Goal: Transaction & Acquisition: Purchase product/service

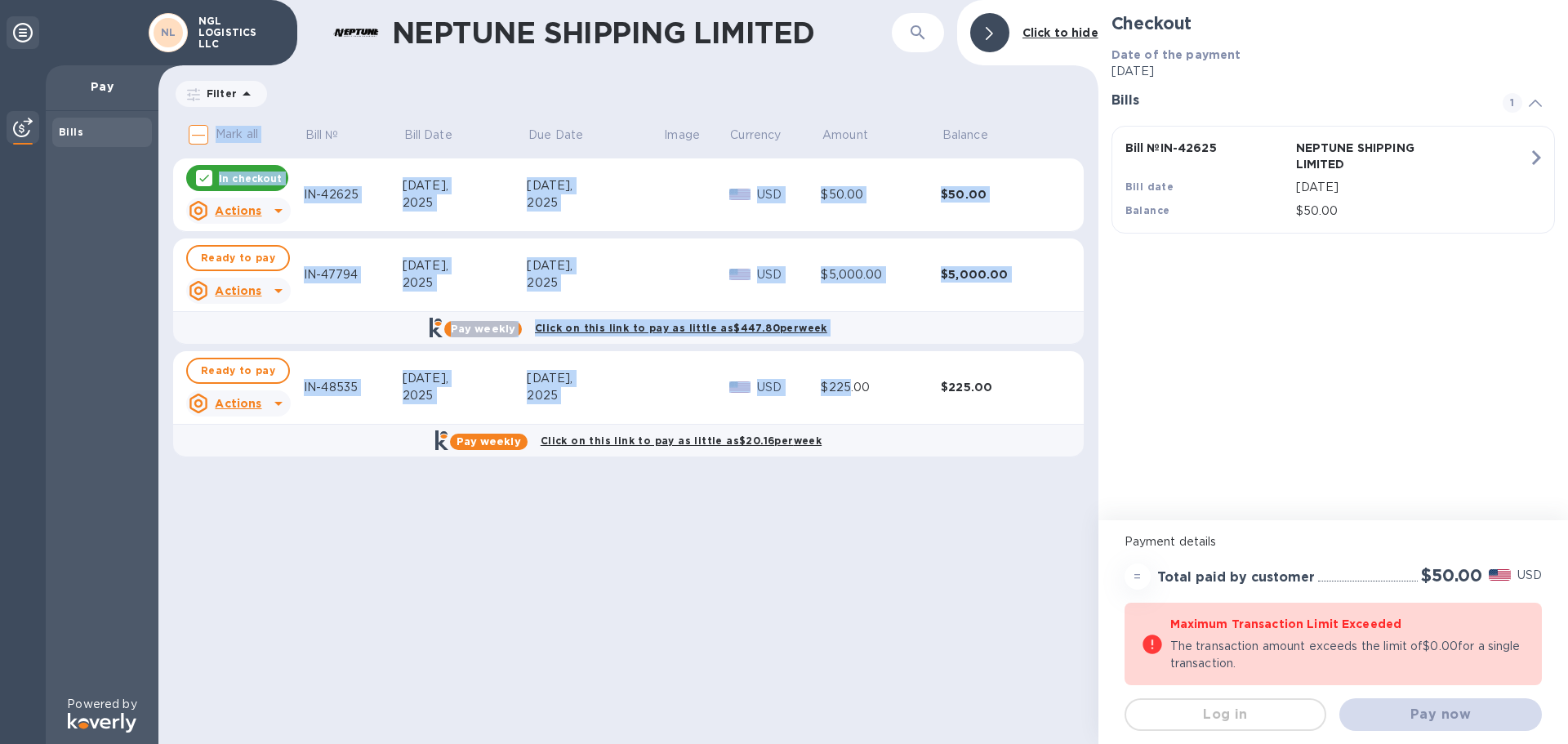
click at [795, 554] on div "NEPTUNE SHIPPING LIMITED ​ Click to hide Filter Amount Mark all Bill № Bill Dat…" at bounding box center [628, 372] width 940 height 744
click at [789, 570] on div "NEPTUNE SHIPPING LIMITED ​ Click to hide Filter Amount Mark all Bill № Bill Dat…" at bounding box center [628, 372] width 940 height 744
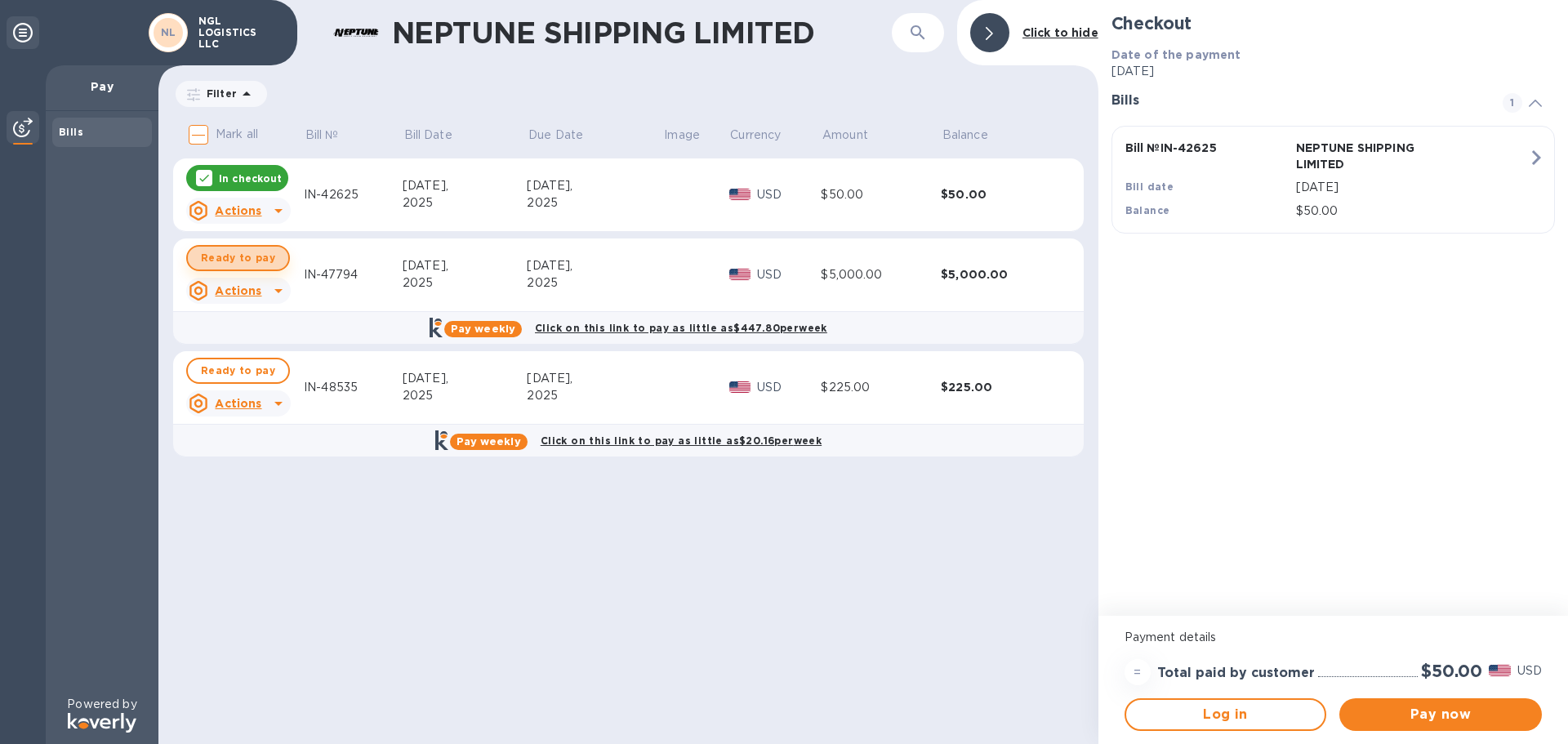
click at [247, 263] on span "Ready to pay" at bounding box center [238, 258] width 75 height 19
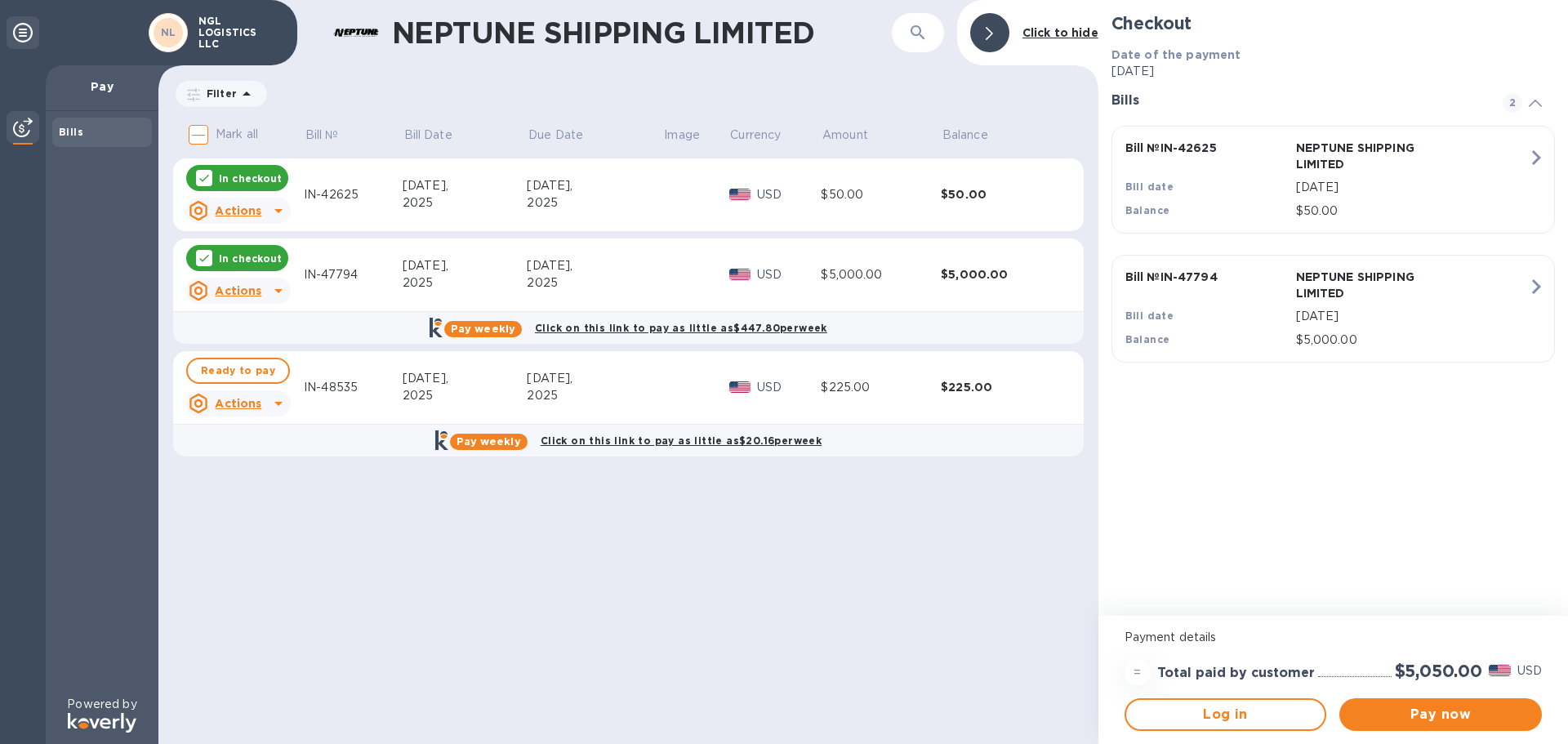
click at [197, 177] on div at bounding box center [204, 178] width 16 height 16
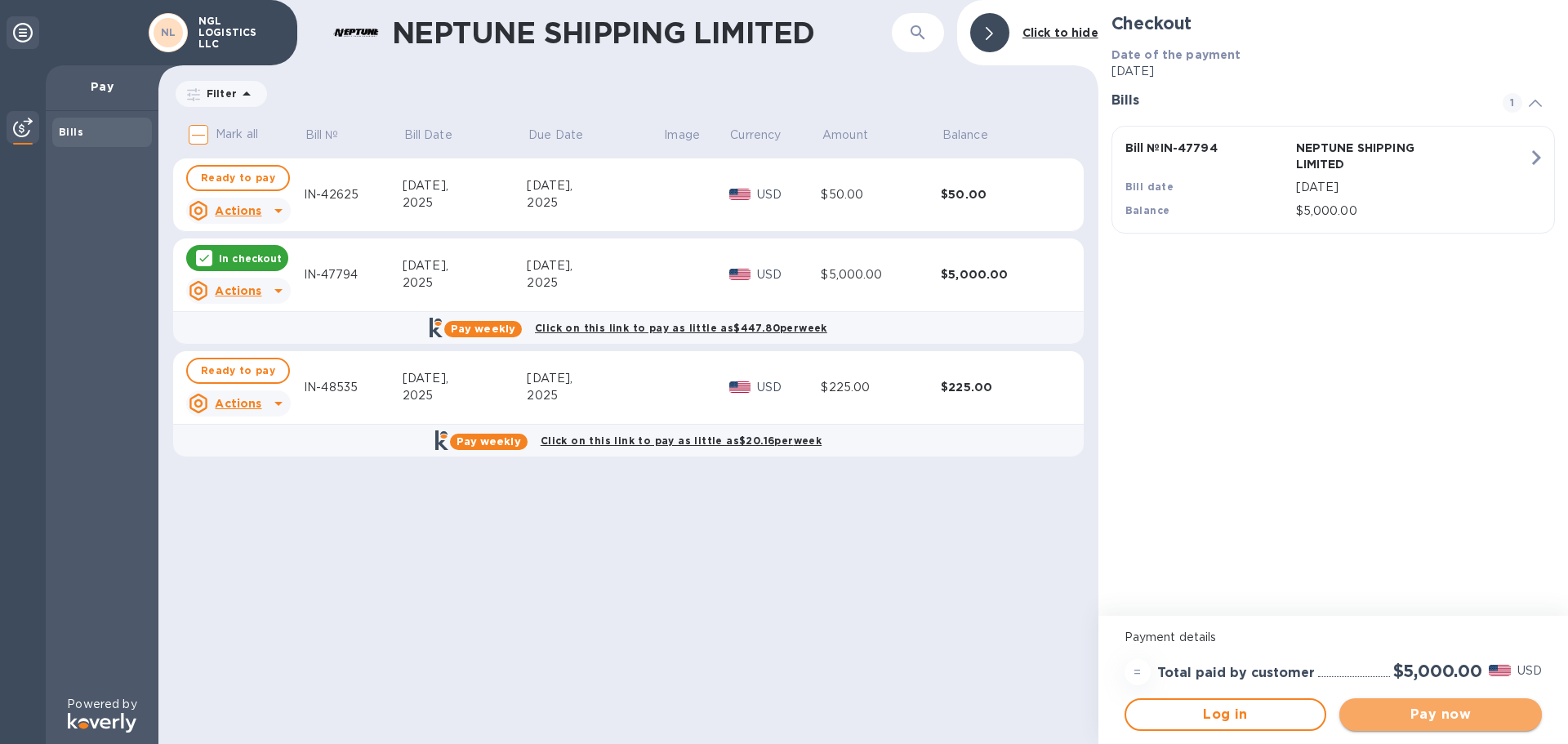
click at [1421, 719] on span "Pay now" at bounding box center [1440, 714] width 176 height 19
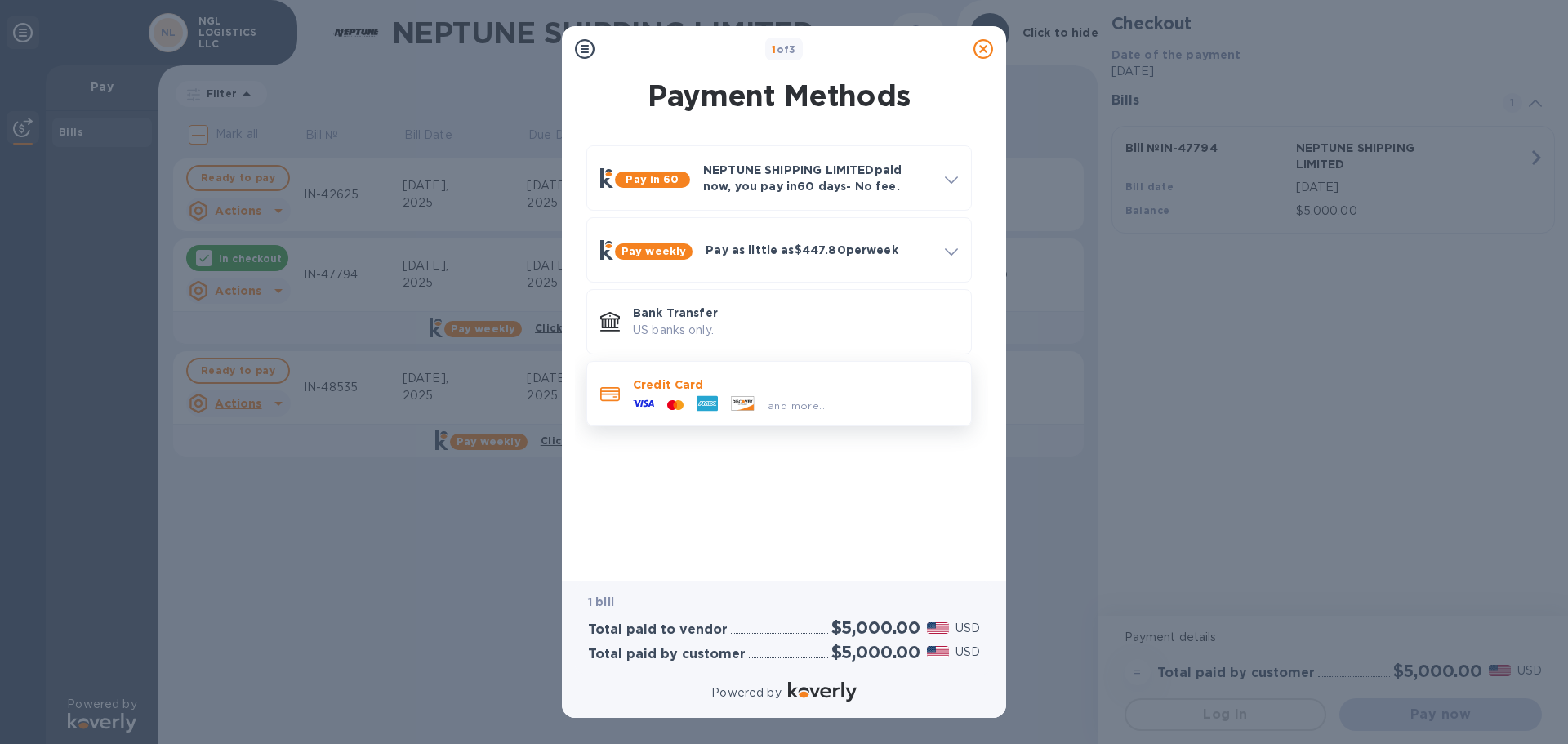
click at [709, 382] on p "Credit Card" at bounding box center [796, 384] width 326 height 16
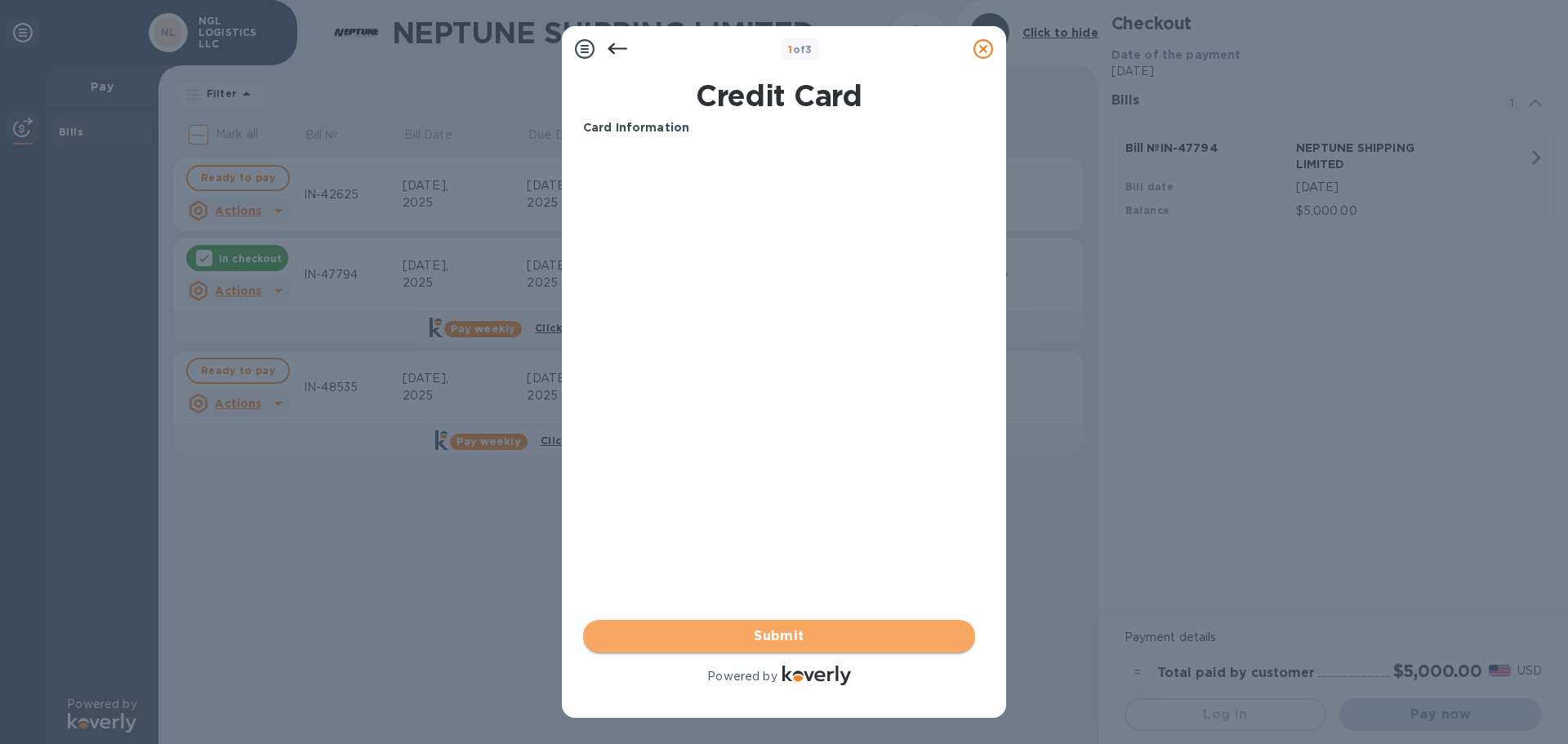
click at [792, 637] on span "Submit" at bounding box center [779, 636] width 366 height 19
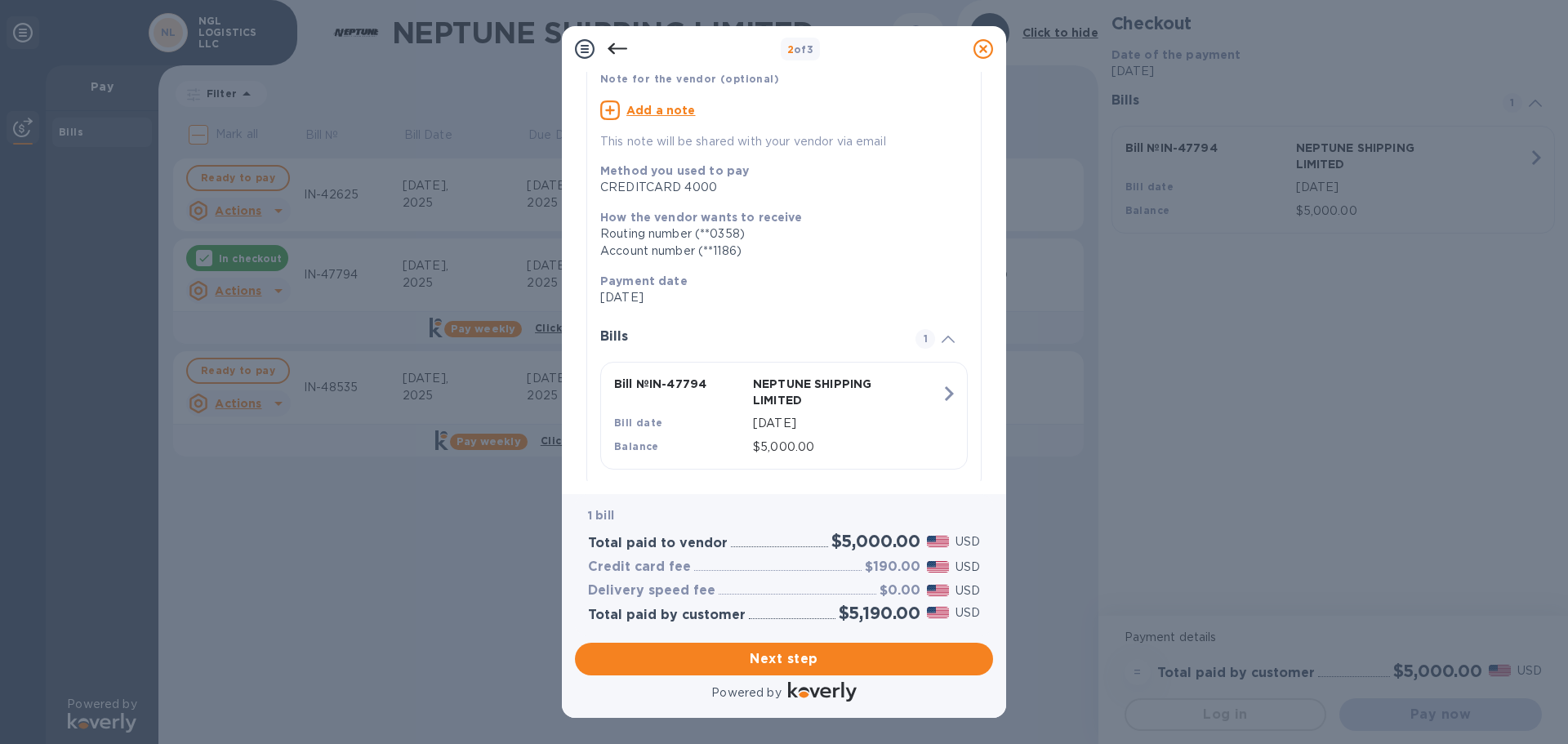
scroll to position [164, 0]
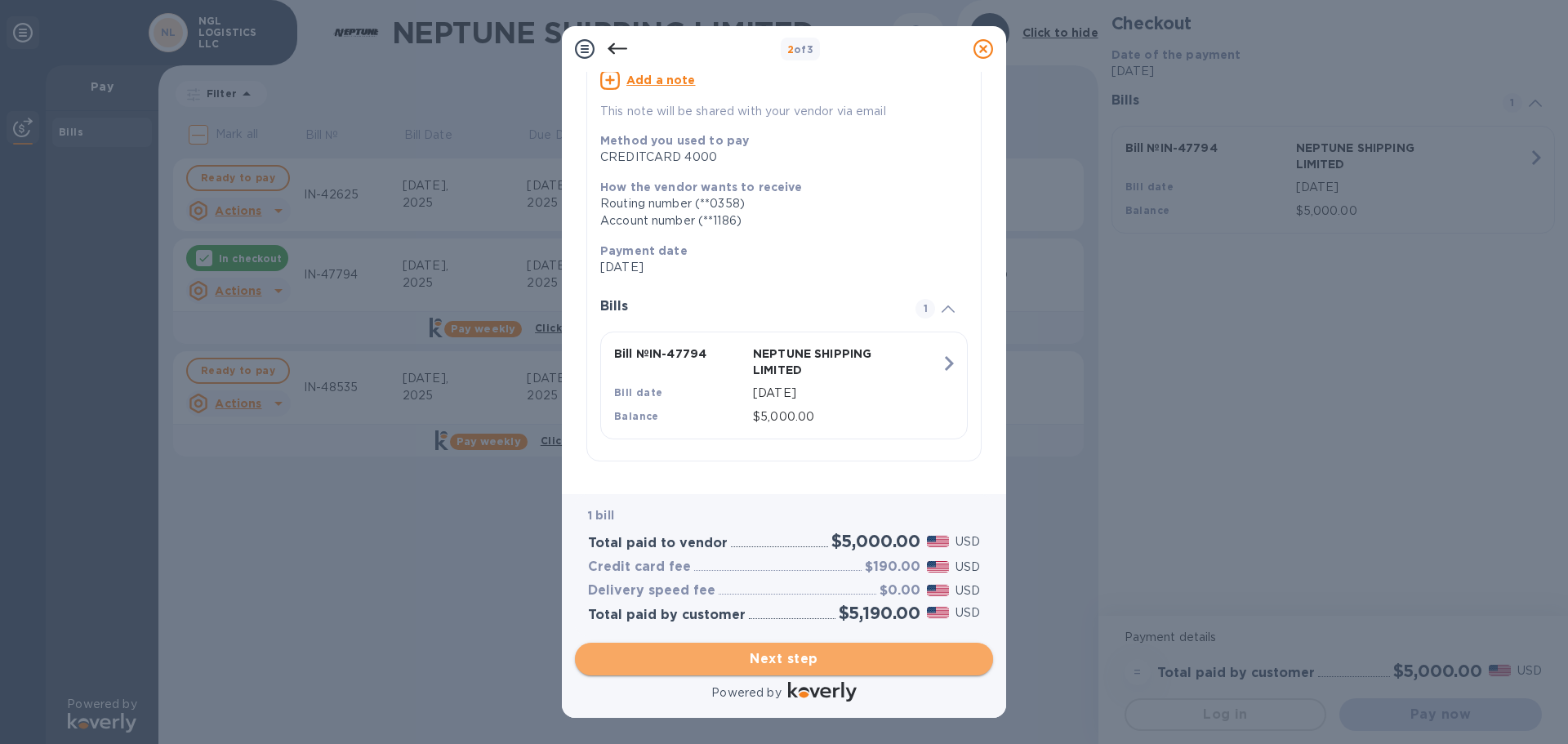
click at [829, 658] on span "Next step" at bounding box center [784, 658] width 392 height 19
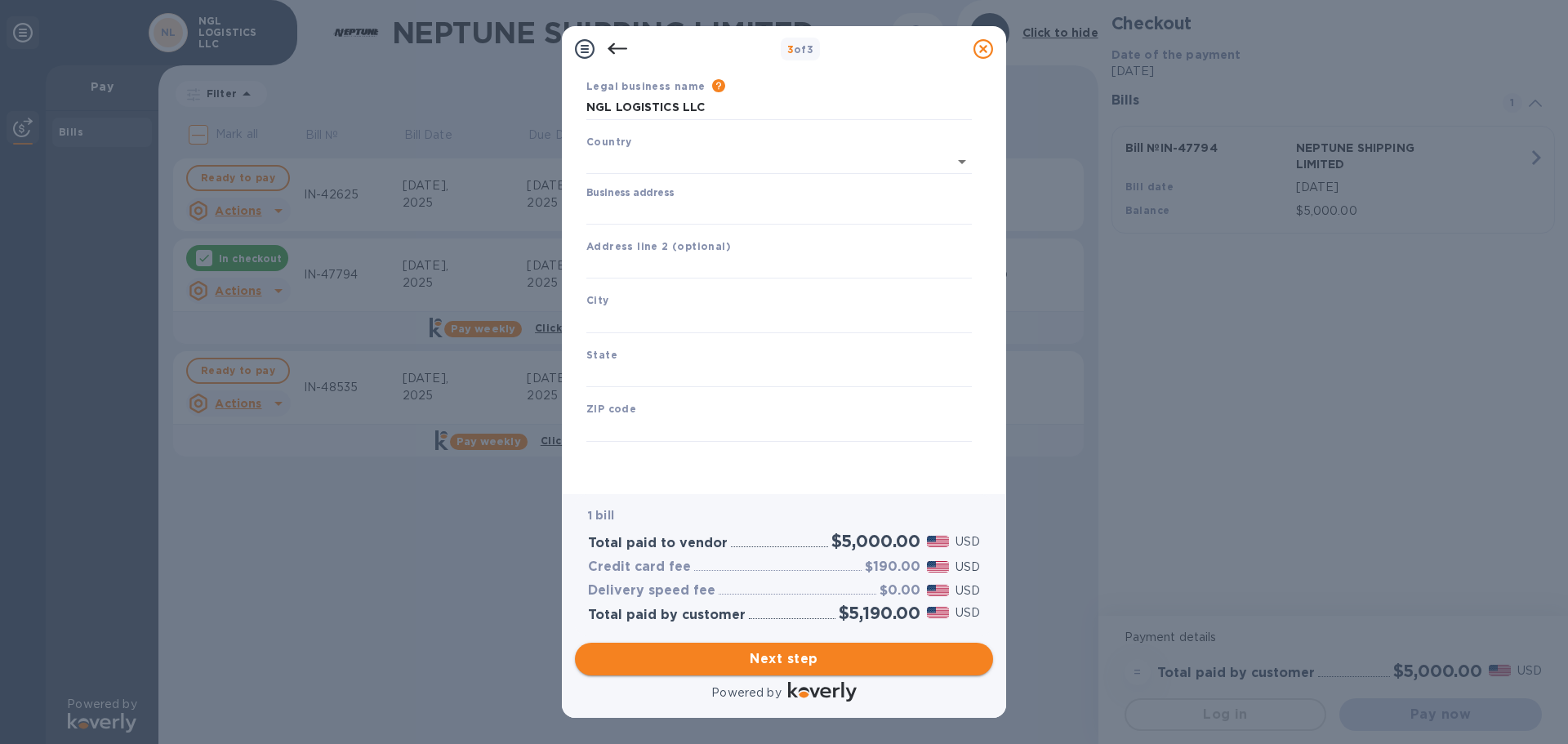
type input "[GEOGRAPHIC_DATA]"
click at [668, 219] on input "Business address" at bounding box center [779, 212] width 386 height 24
type input "[STREET_ADDRESS]"
click at [680, 263] on input "text" at bounding box center [779, 267] width 386 height 24
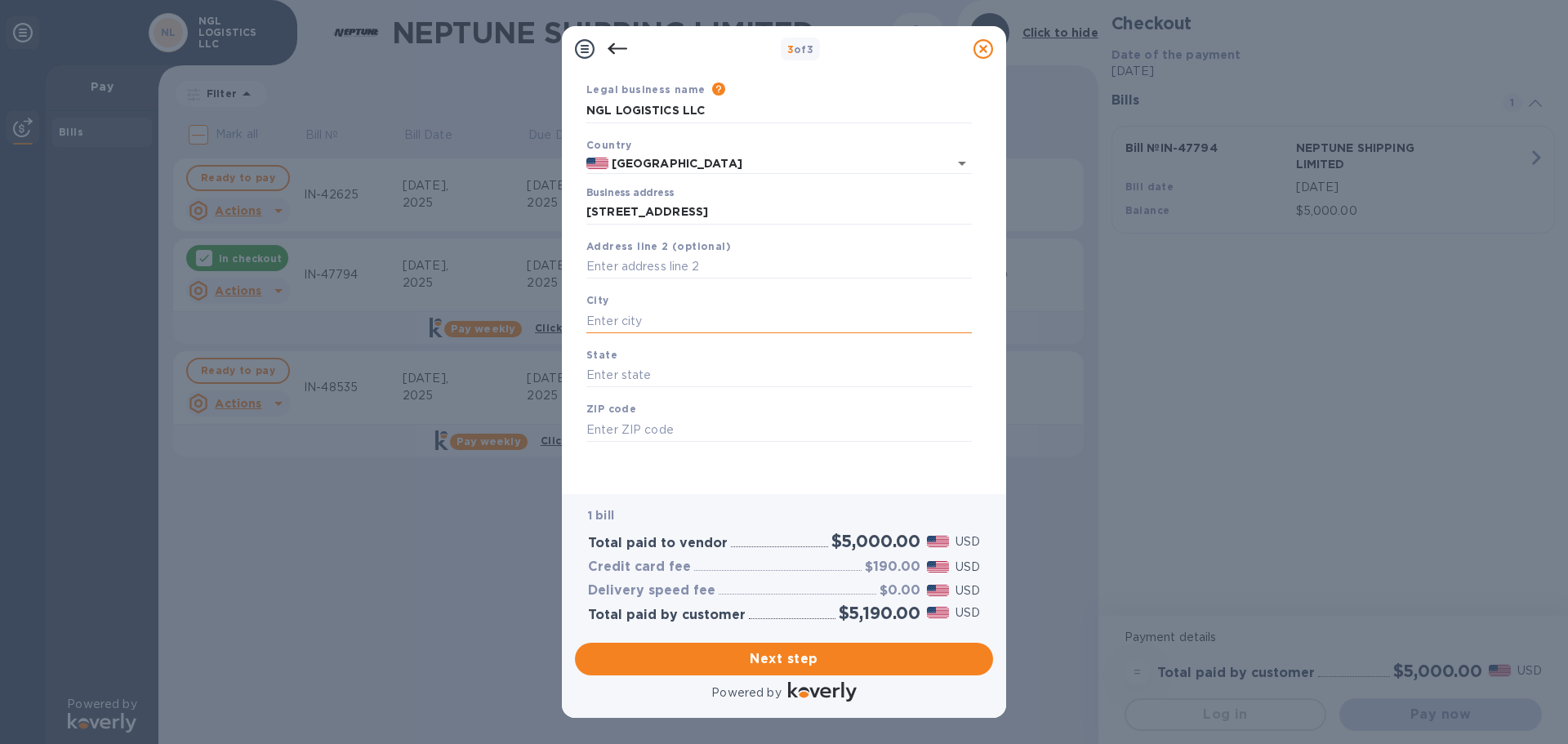
click at [639, 313] on input "text" at bounding box center [779, 320] width 386 height 24
click at [639, 316] on input "text" at bounding box center [779, 320] width 386 height 24
type input "g"
type input "Gardena"
type input "CA"
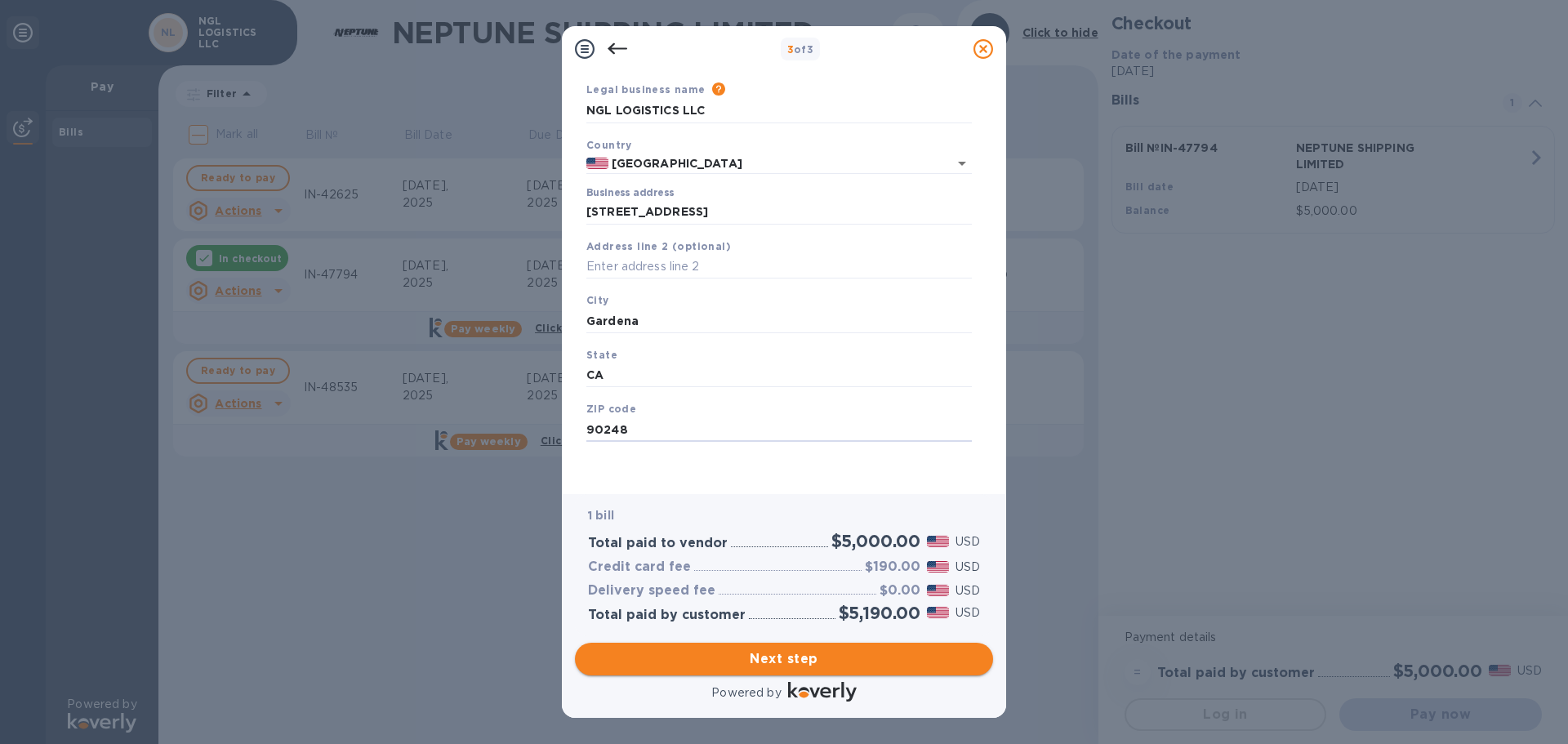
type input "90248"
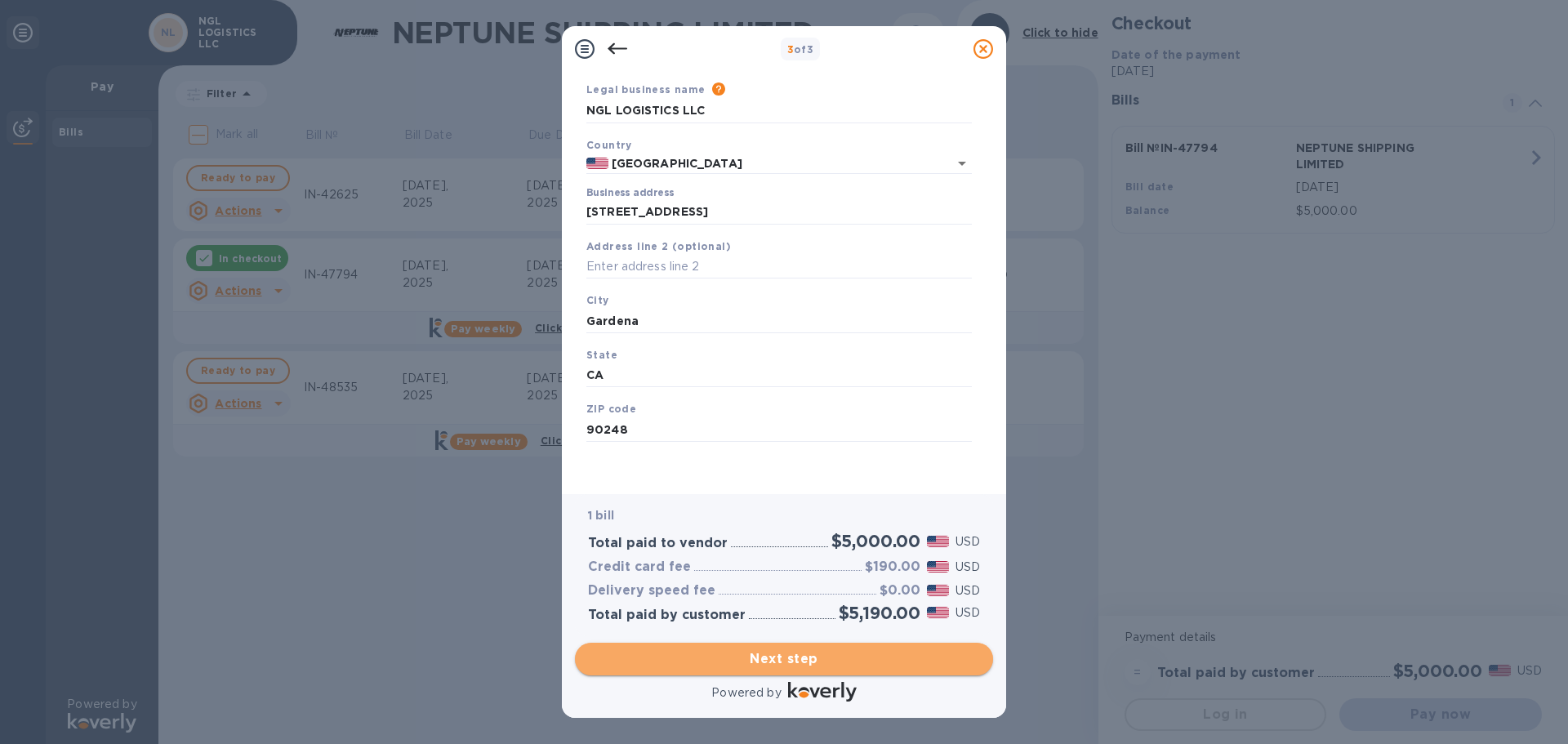
click at [797, 658] on span "Next step" at bounding box center [784, 658] width 392 height 19
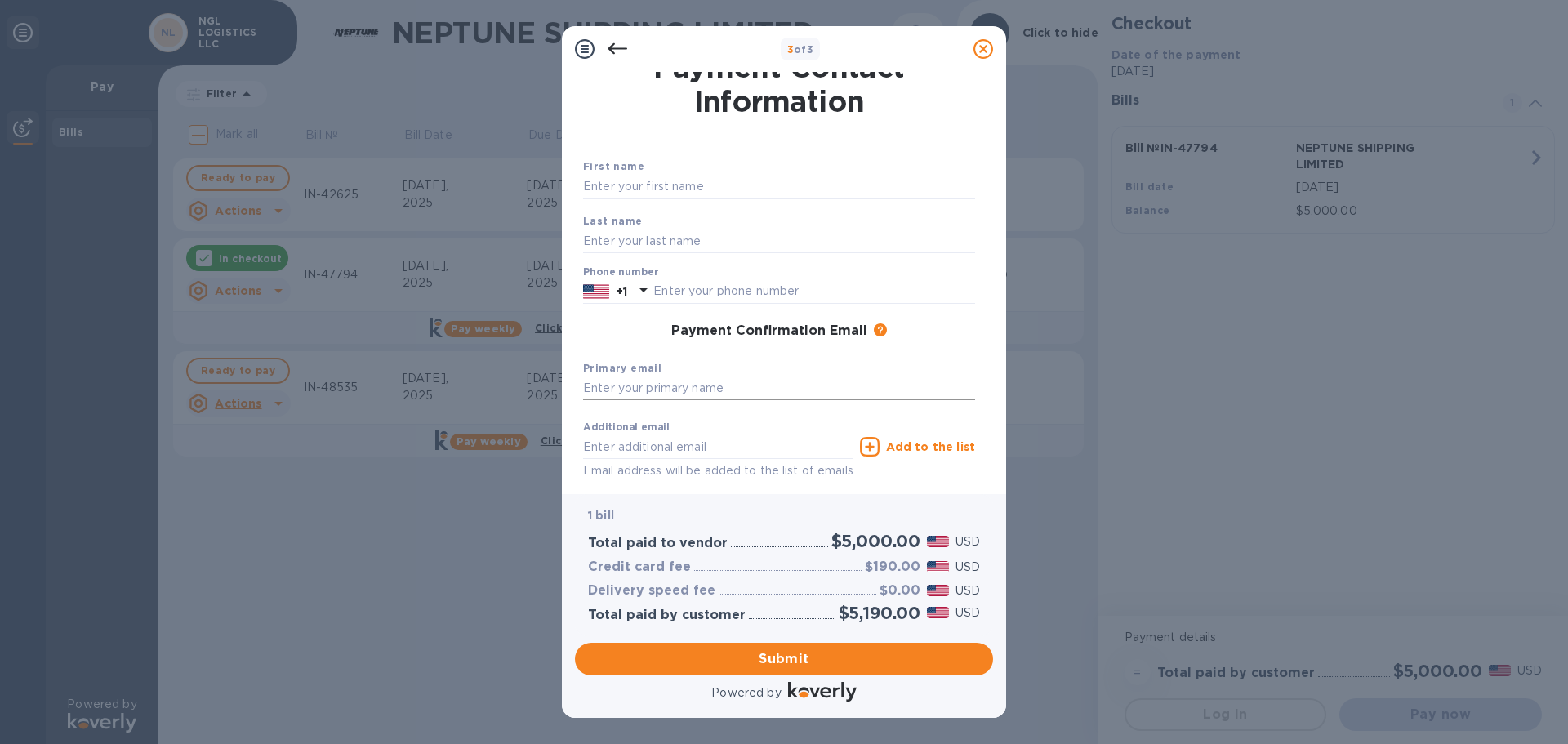
scroll to position [0, 0]
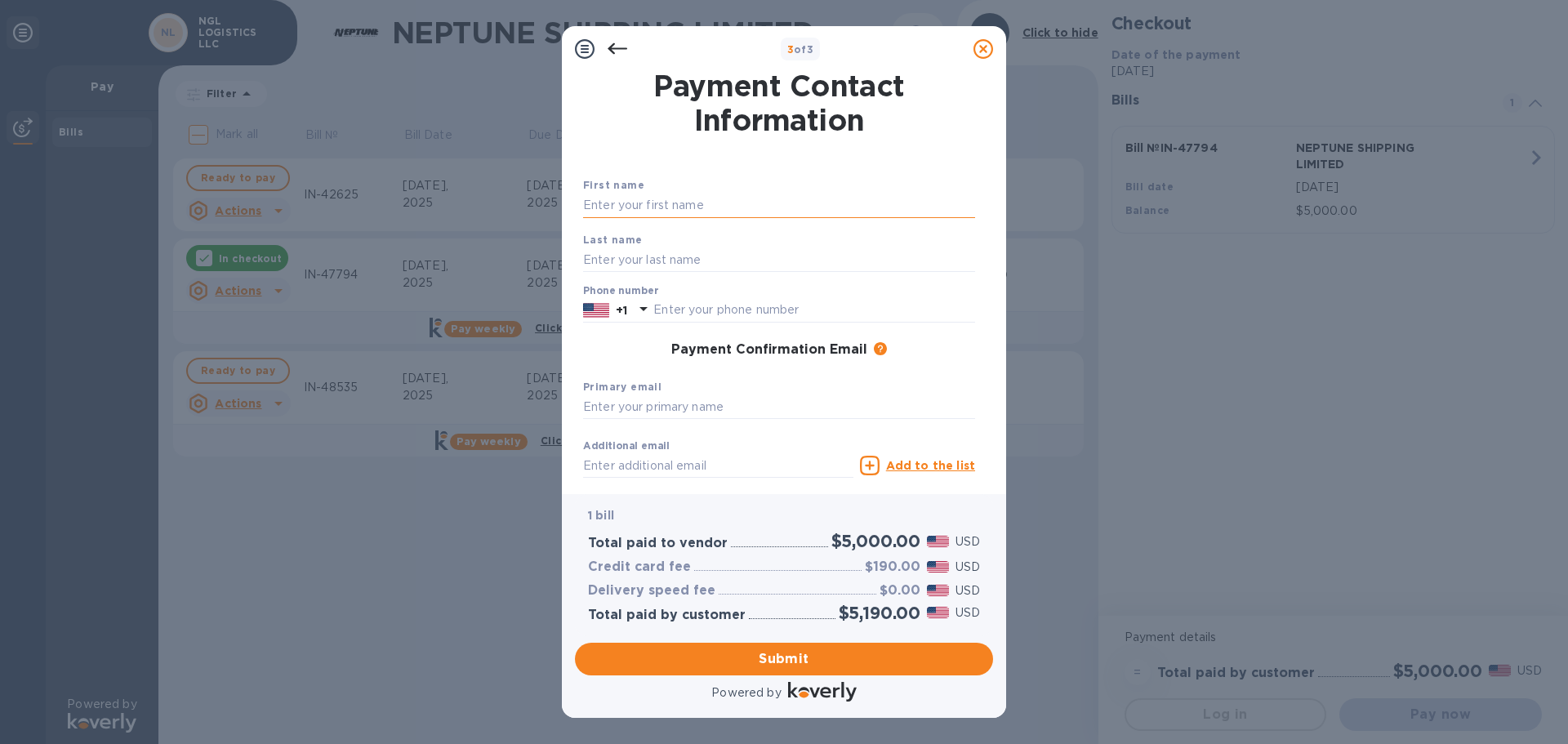
click at [665, 208] on input "text" at bounding box center [779, 206] width 392 height 24
type input "[PERSON_NAME]"
click at [779, 464] on input "[EMAIL_ADDRESS][DOMAIN_NAME]" at bounding box center [718, 465] width 270 height 24
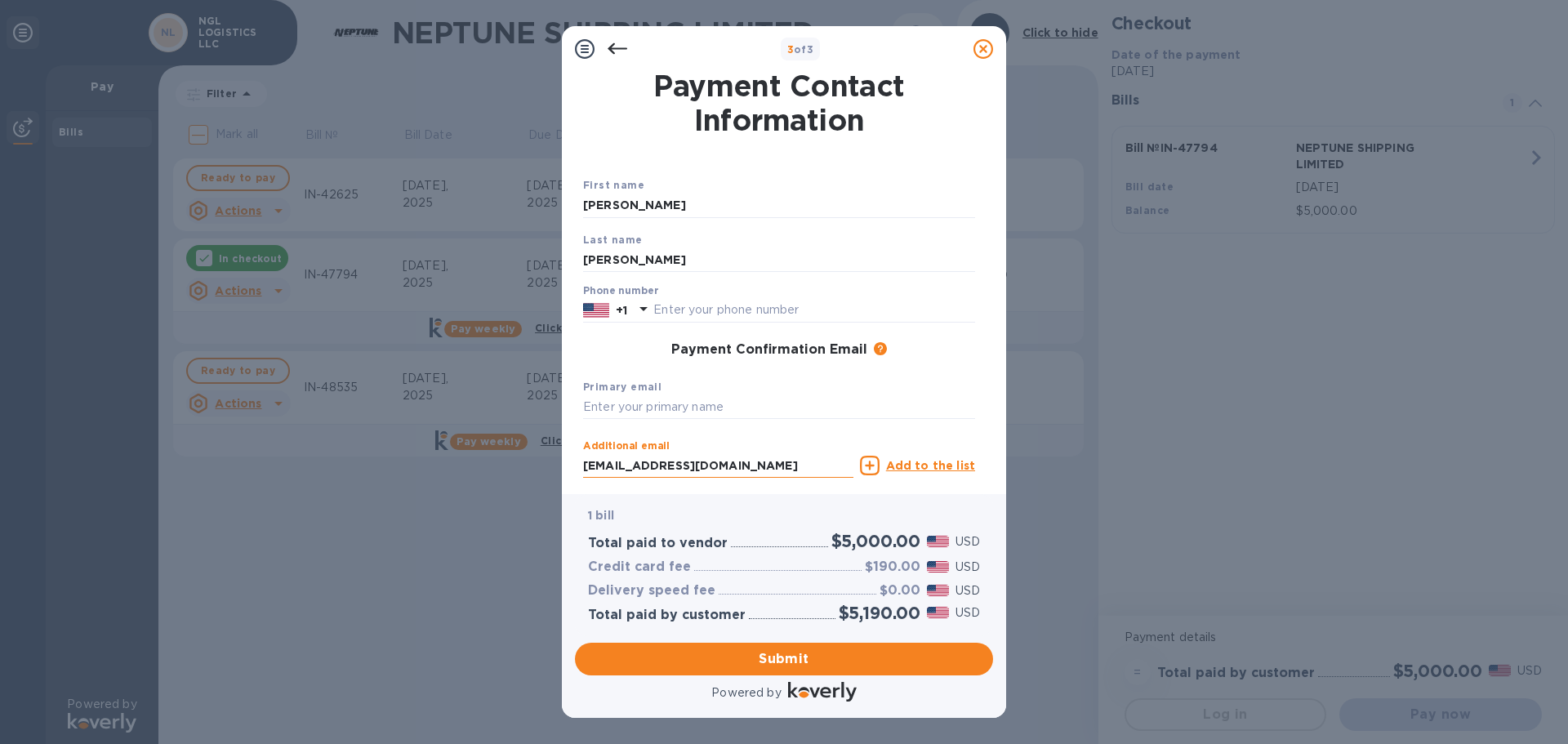
click at [779, 464] on input "[EMAIL_ADDRESS][DOMAIN_NAME]" at bounding box center [718, 465] width 270 height 24
type input "[EMAIL_ADDRESS][PERSON_NAME][DOMAIN_NAME]"
click at [748, 304] on input "text" at bounding box center [815, 310] width 322 height 24
type input "6024782241"
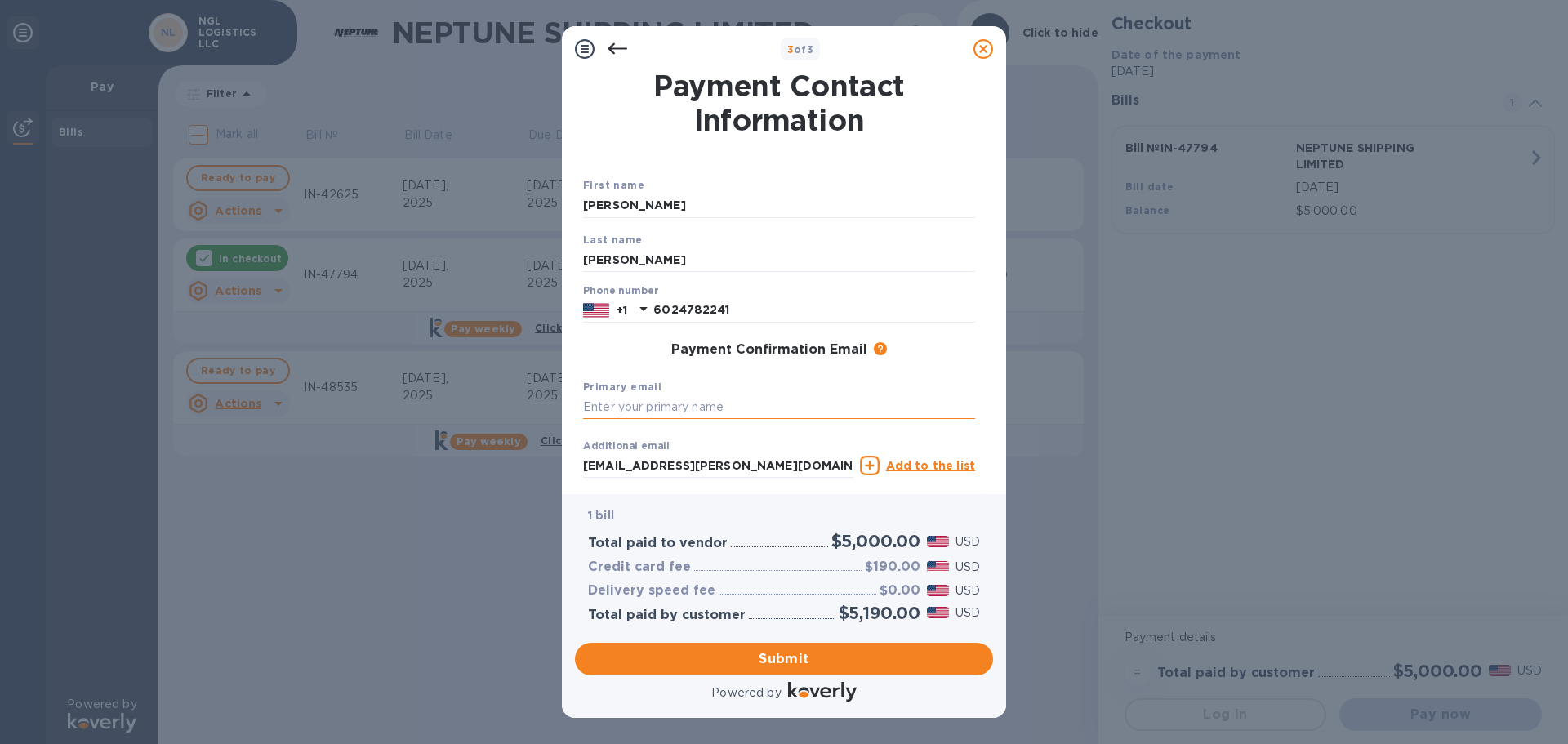
click at [699, 405] on input "text" at bounding box center [779, 407] width 392 height 24
click at [697, 469] on input "[EMAIL_ADDRESS][PERSON_NAME][DOMAIN_NAME]" at bounding box center [718, 465] width 270 height 24
click at [678, 406] on input "text" at bounding box center [779, 407] width 392 height 24
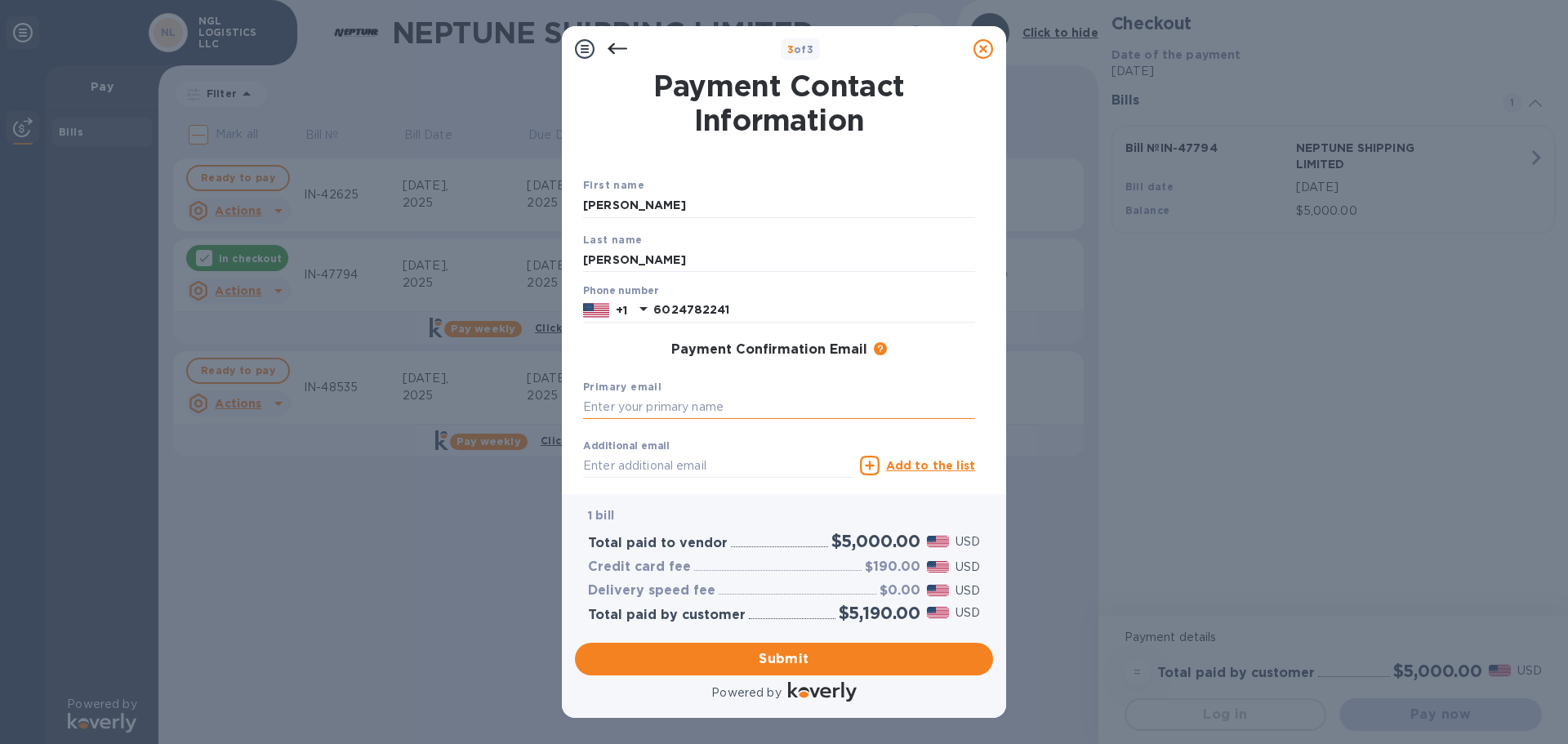
paste input "[EMAIL_ADDRESS][PERSON_NAME][DOMAIN_NAME]"
type input "[EMAIL_ADDRESS][PERSON_NAME][DOMAIN_NAME]"
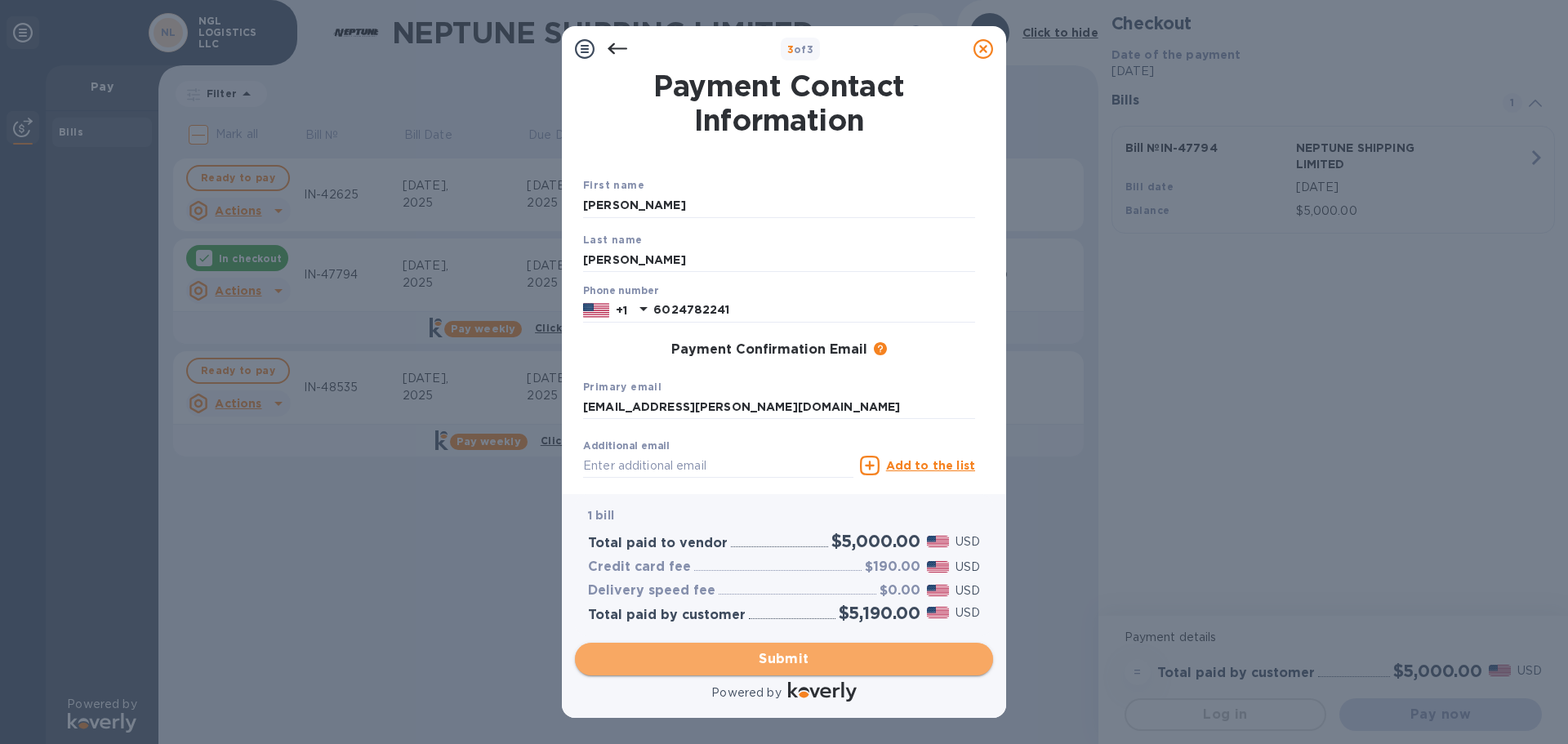
click at [799, 653] on span "Submit" at bounding box center [784, 658] width 392 height 19
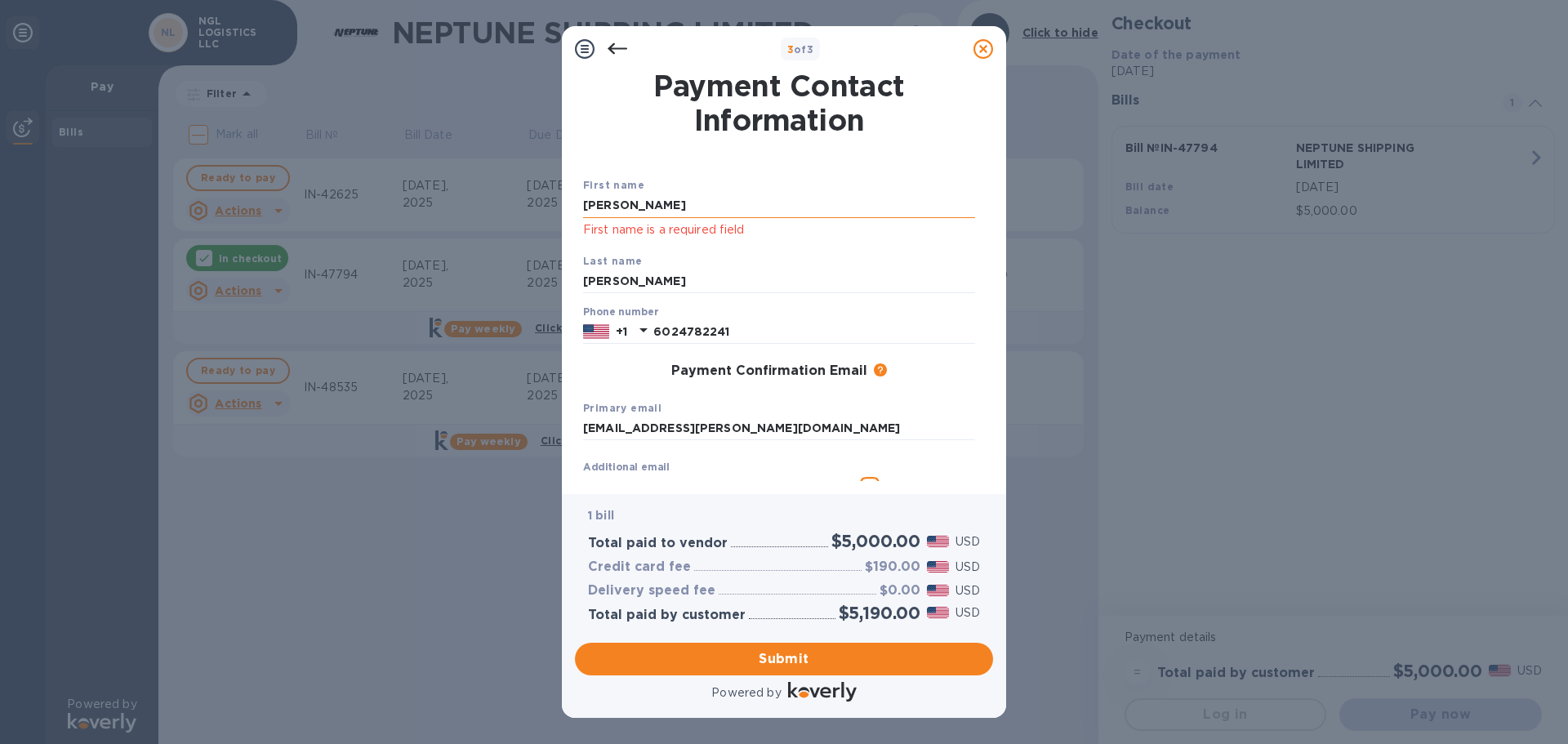
click at [604, 208] on input "[PERSON_NAME]" at bounding box center [779, 206] width 392 height 24
type input "JAIJOON"
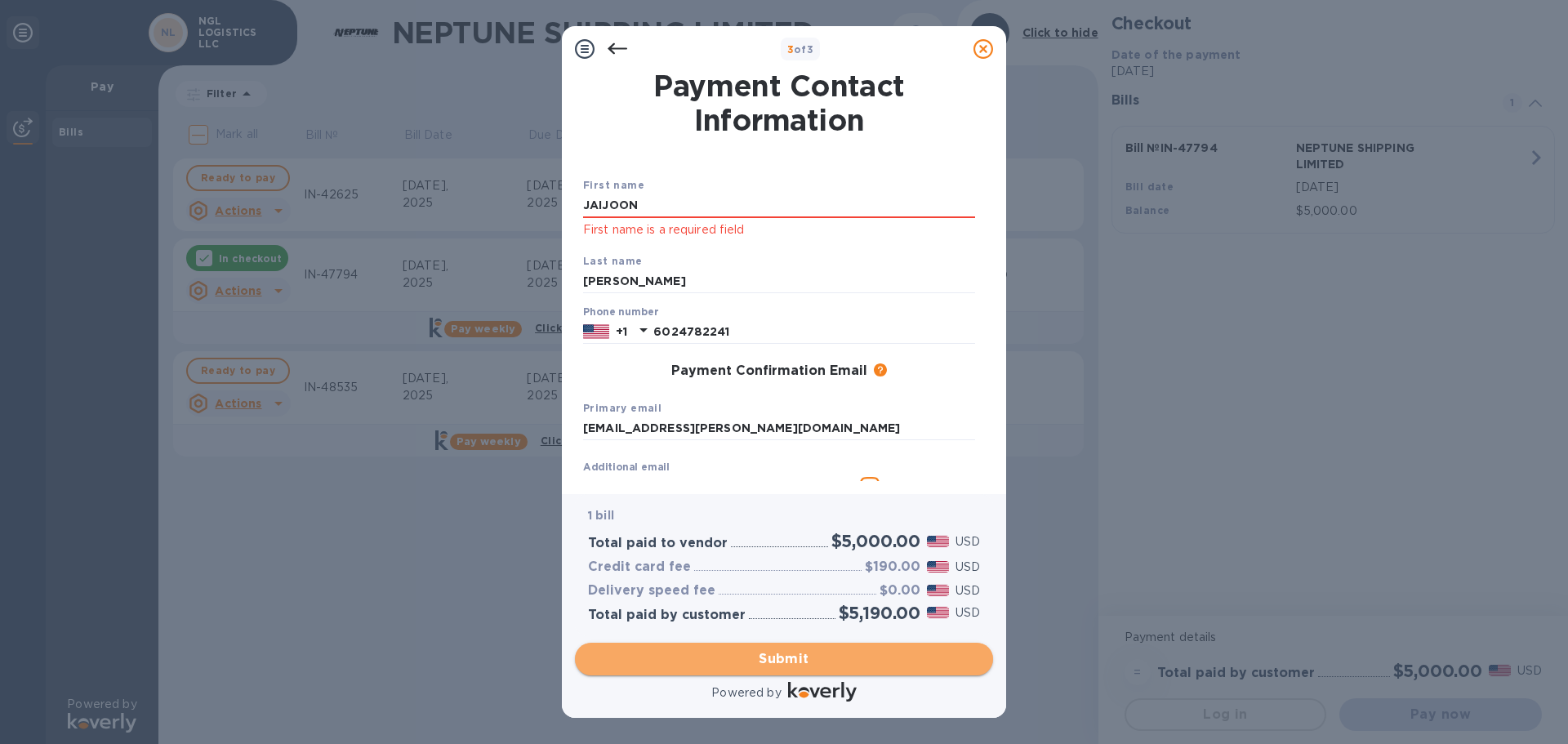
click at [821, 664] on span "Submit" at bounding box center [784, 658] width 392 height 19
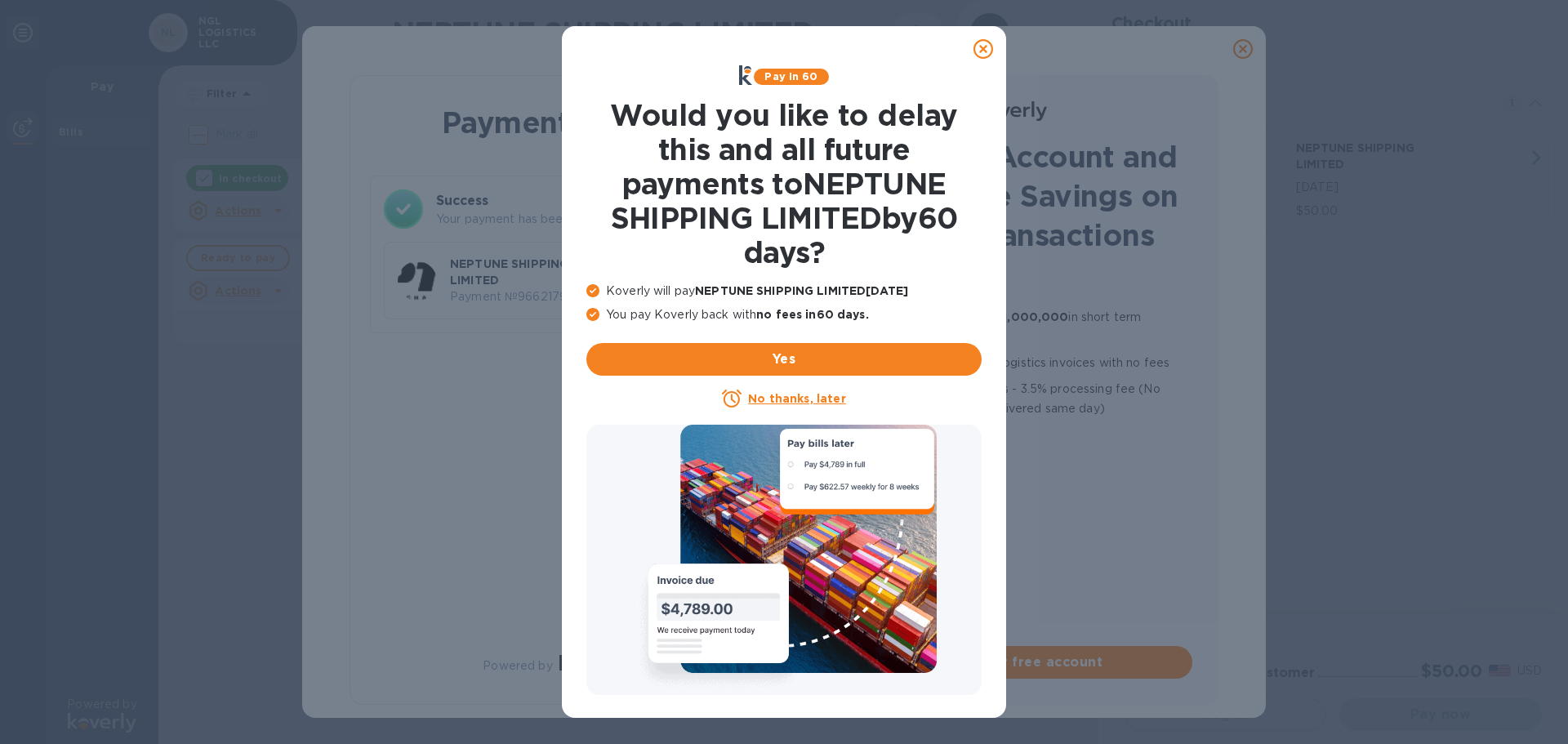
click at [992, 49] on icon at bounding box center [983, 49] width 19 height 19
